Goal: Task Accomplishment & Management: Manage account settings

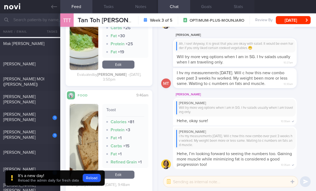
scroll to position [25, 0]
click at [24, 79] on span "[PERSON_NAME] MOI ([PERSON_NAME])" at bounding box center [23, 82] width 41 height 10
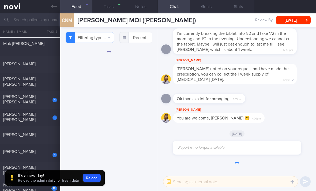
select select "2"
checkbox input "false"
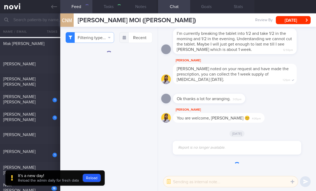
checkbox input "false"
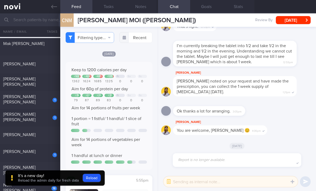
click at [88, 181] on button "Reload" at bounding box center [92, 178] width 18 height 8
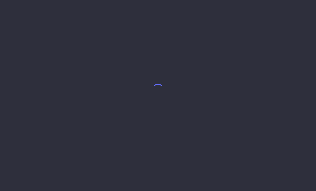
select select "2"
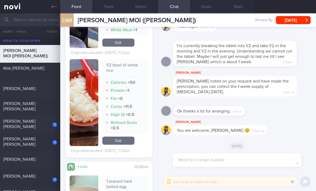
scroll to position [397, 0]
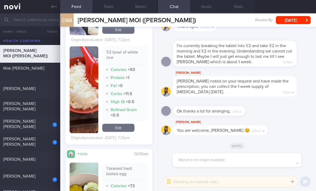
click at [126, 132] on link "Edit" at bounding box center [118, 128] width 32 height 8
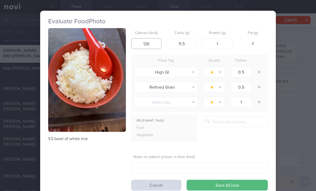
type input "126"
type input "26"
type input "3"
click at [258, 71] on button "button" at bounding box center [259, 72] width 10 height 10
type input "1"
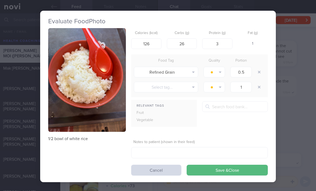
click at [258, 70] on button "button" at bounding box center [259, 72] width 10 height 10
type input "1"
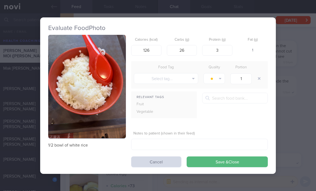
click at [230, 156] on button "Save & Close" at bounding box center [227, 161] width 81 height 11
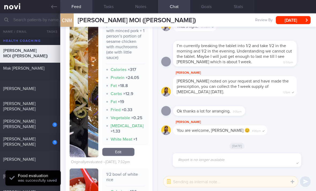
scroll to position [277, 0]
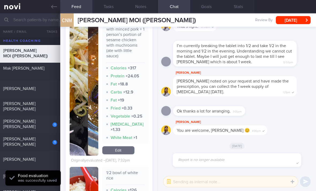
click at [127, 154] on link "Edit" at bounding box center [118, 150] width 32 height 8
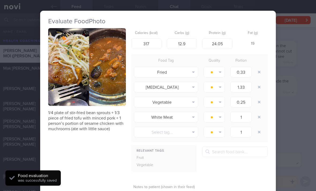
click at [258, 70] on button "button" at bounding box center [259, 72] width 10 height 10
type input "1.33"
type input "0.25"
type input "1"
click at [258, 70] on button "button" at bounding box center [259, 72] width 10 height 10
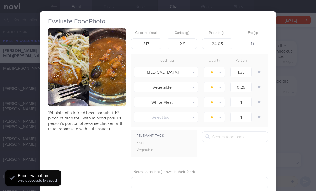
type input "0.25"
type input "1"
click at [257, 70] on button "button" at bounding box center [259, 72] width 10 height 10
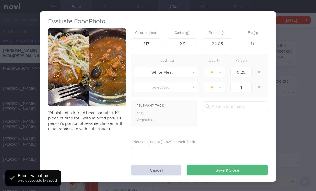
type input "1"
click at [258, 73] on button "button" at bounding box center [259, 72] width 10 height 10
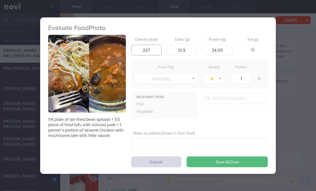
type input "237"
type input "13"
type input "16"
click at [232, 163] on button "Save & Close" at bounding box center [227, 161] width 81 height 11
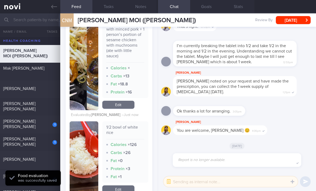
click at [125, 109] on link "Edit" at bounding box center [118, 105] width 32 height 8
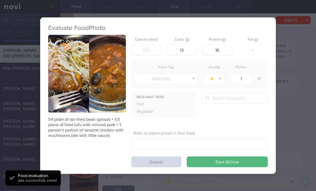
click at [233, 165] on button "Save & Close" at bounding box center [227, 161] width 81 height 11
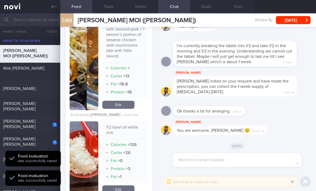
click at [252, 133] on span "4:06pm" at bounding box center [256, 130] width 9 height 5
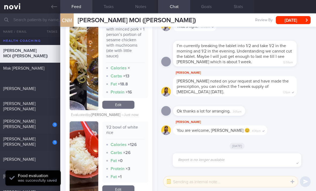
click at [123, 109] on link "Edit" at bounding box center [118, 105] width 32 height 8
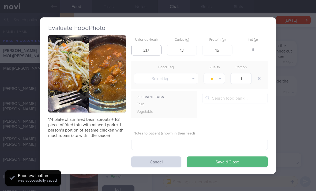
type input "217"
click at [227, 166] on button "Save & Close" at bounding box center [227, 161] width 81 height 11
